Goal: Transaction & Acquisition: Purchase product/service

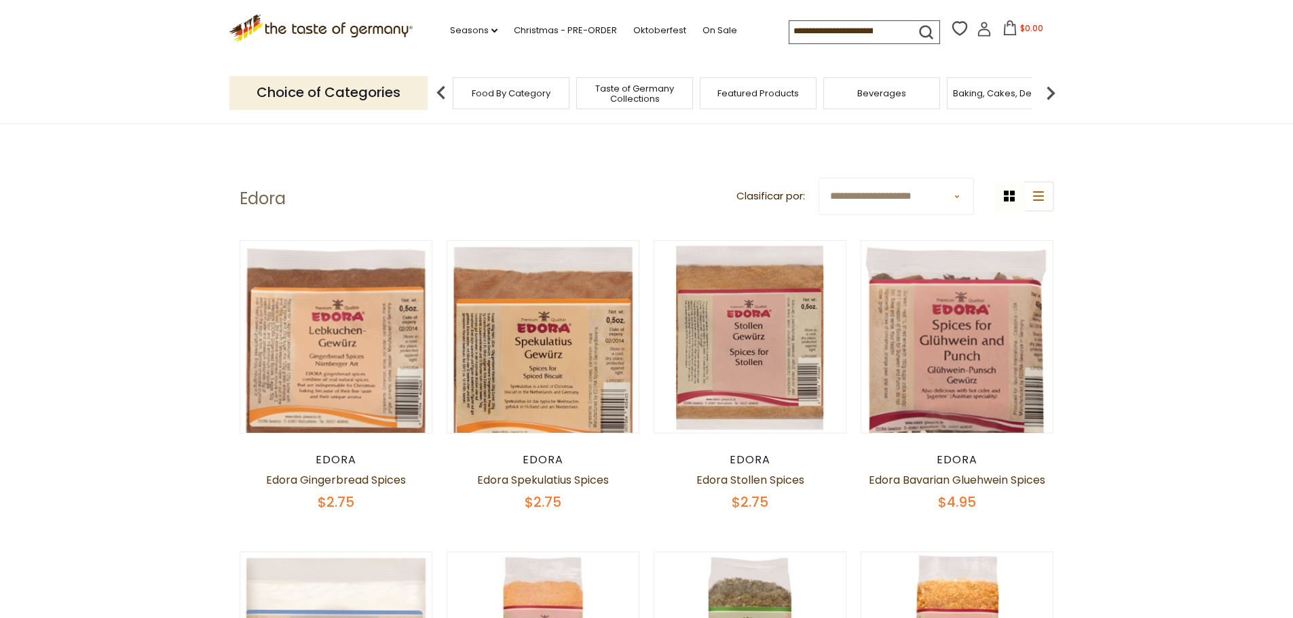
click at [843, 33] on input at bounding box center [846, 30] width 115 height 19
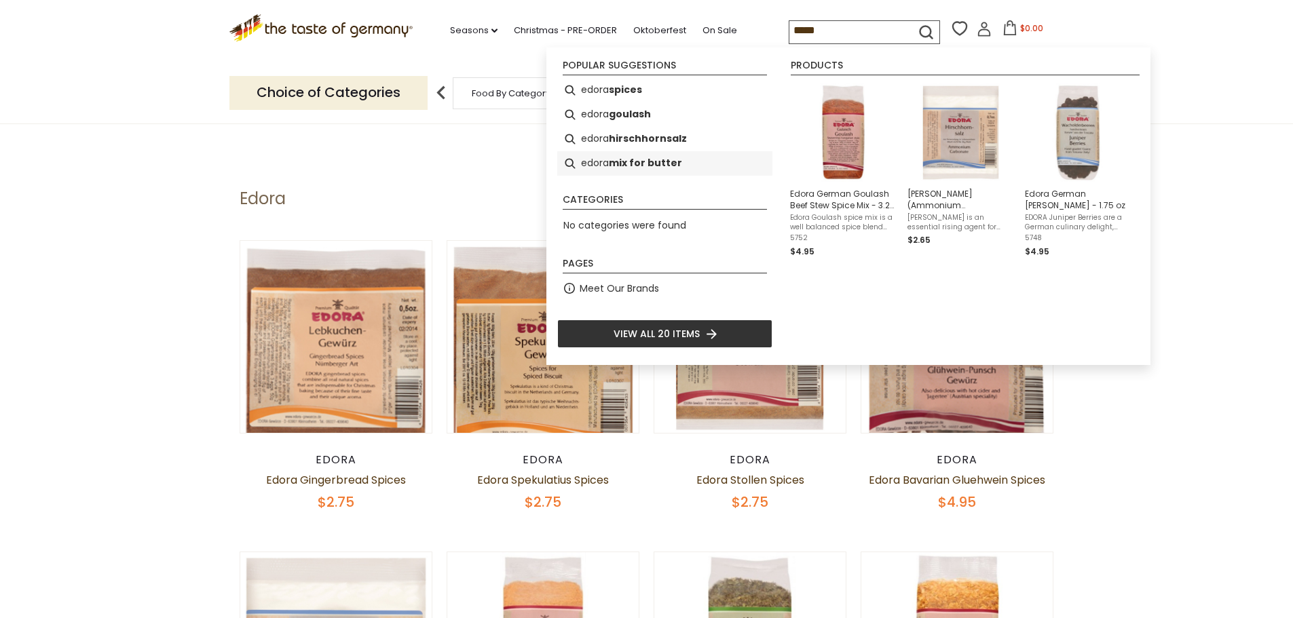
click at [657, 168] on b "mix for butter" at bounding box center [645, 163] width 73 height 16
type input "**********"
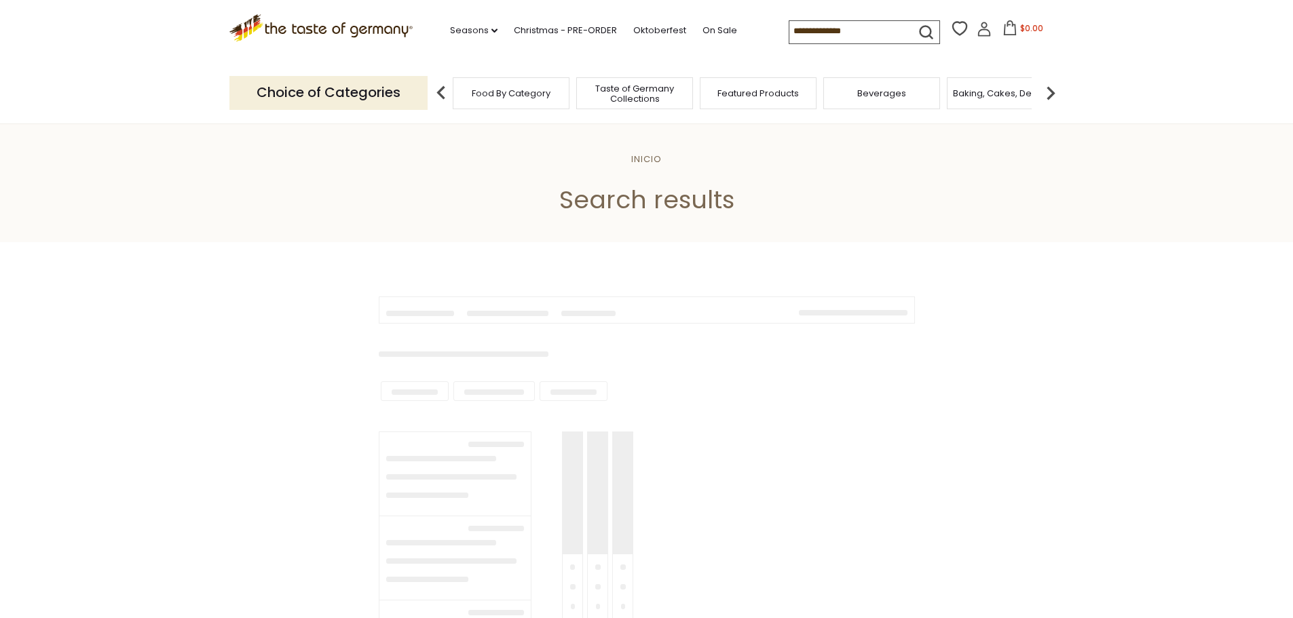
type input "**********"
